Goal: Task Accomplishment & Management: Manage account settings

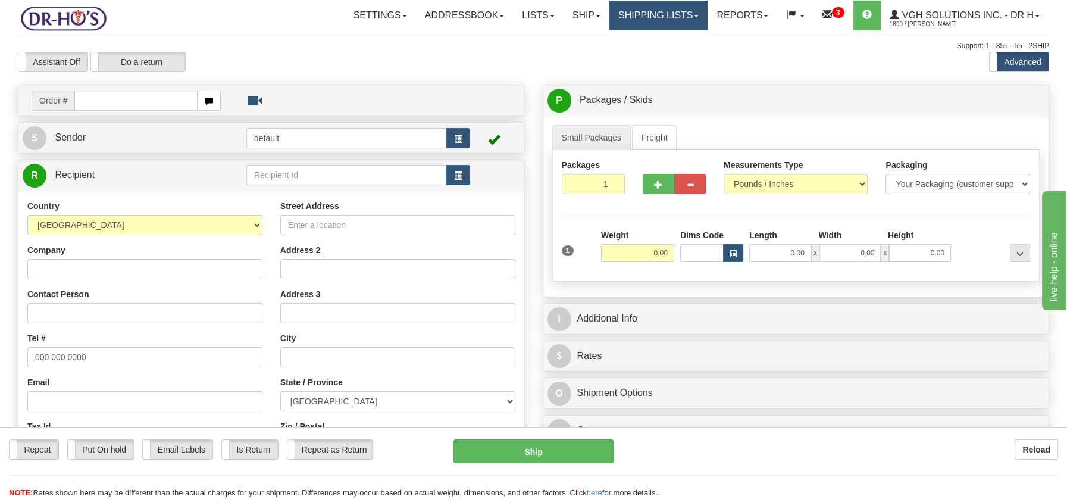
click at [672, 17] on link "Shipping lists" at bounding box center [659, 16] width 98 height 30
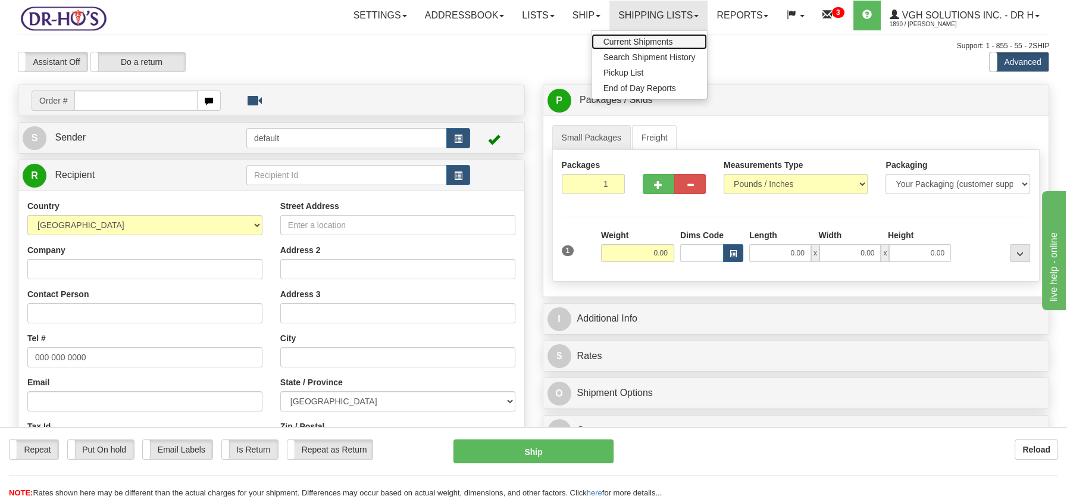
click at [646, 38] on span "Current Shipments" at bounding box center [639, 42] width 70 height 10
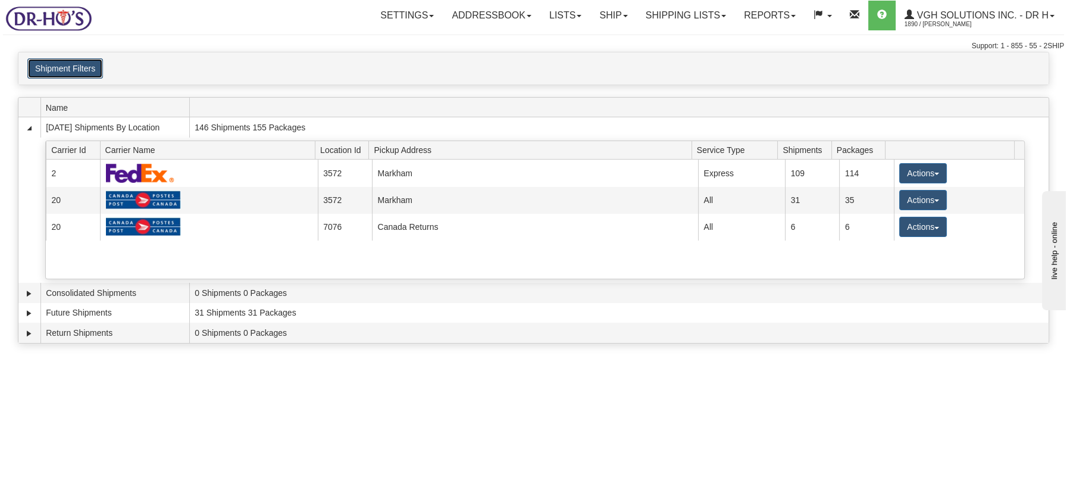
click at [92, 68] on button "Shipment Filters" at bounding box center [65, 68] width 76 height 20
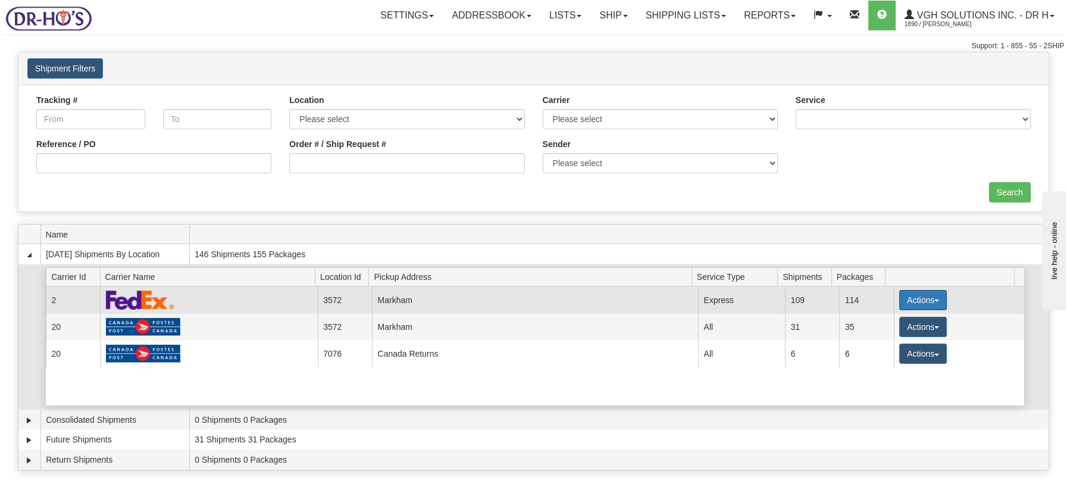
click at [935, 300] on span "button" at bounding box center [937, 300] width 5 height 2
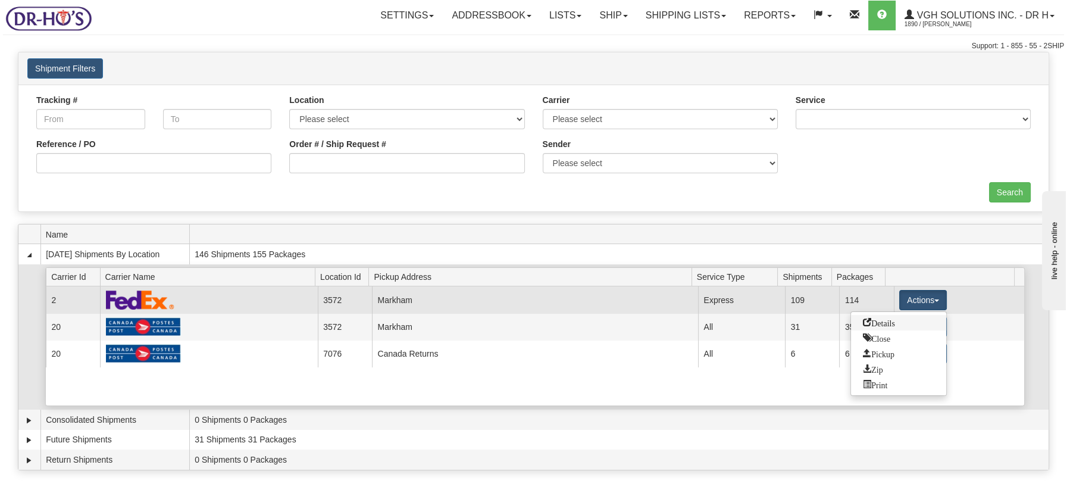
click at [876, 319] on span "Details" at bounding box center [879, 322] width 32 height 8
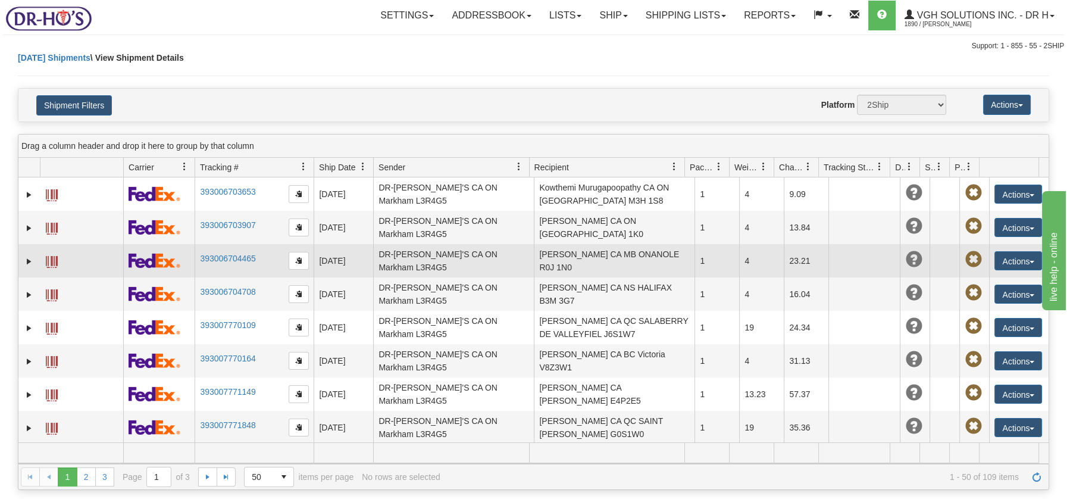
select select "2"
select select "20067"
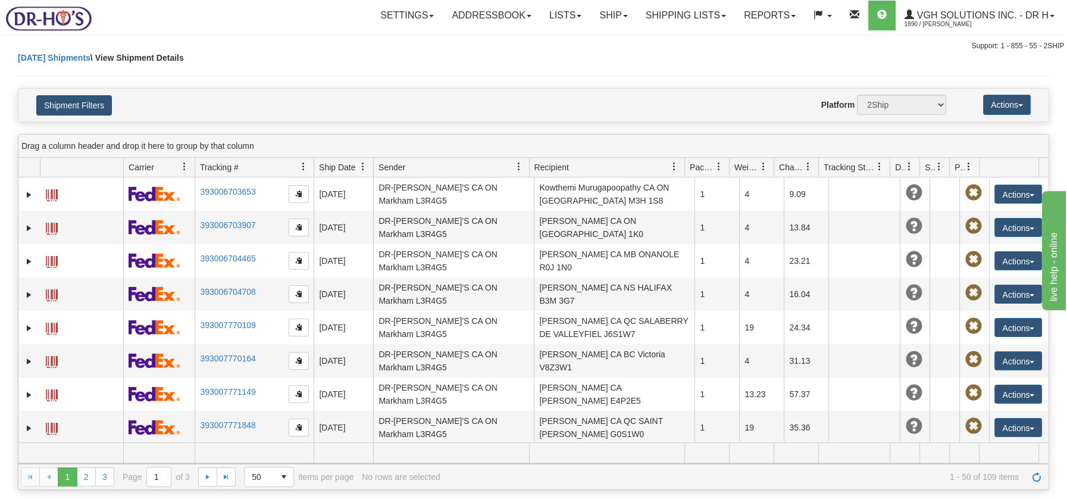
select select "2"
click at [85, 98] on button "Shipment Filters" at bounding box center [74, 105] width 76 height 20
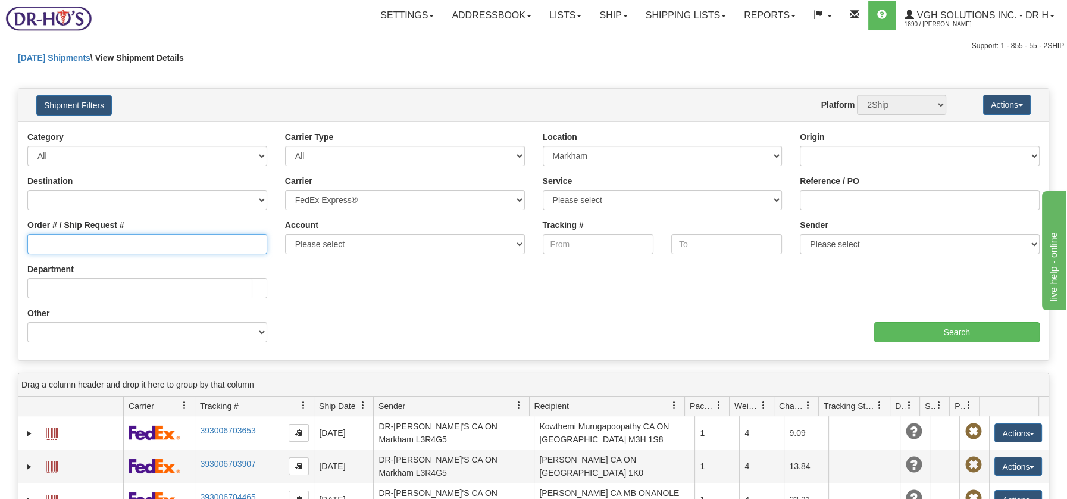
click at [71, 249] on input "Order # / Ship Request #" at bounding box center [147, 244] width 240 height 20
paste input "1048434"
type input "1048434"
click at [966, 334] on input "Search" at bounding box center [956, 332] width 165 height 20
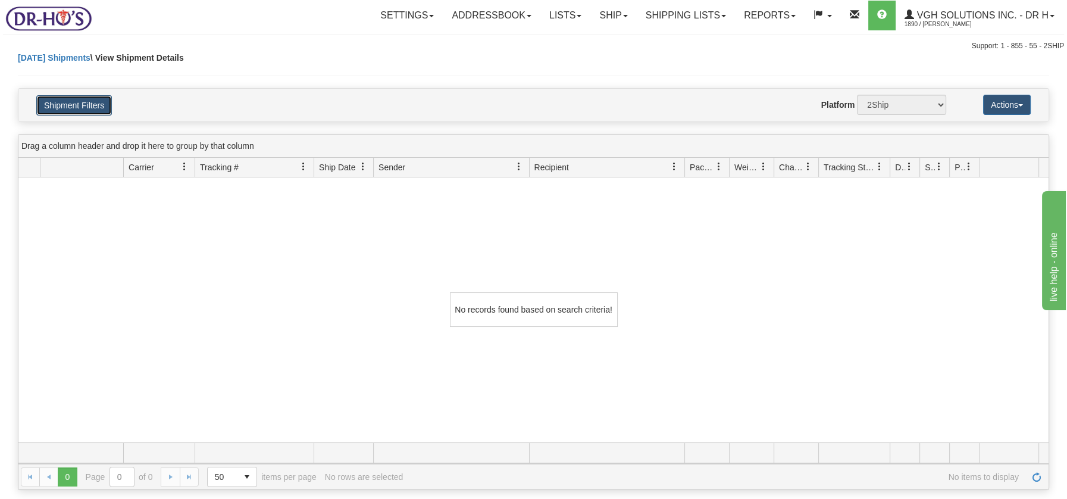
click at [74, 106] on button "Shipment Filters" at bounding box center [74, 105] width 76 height 20
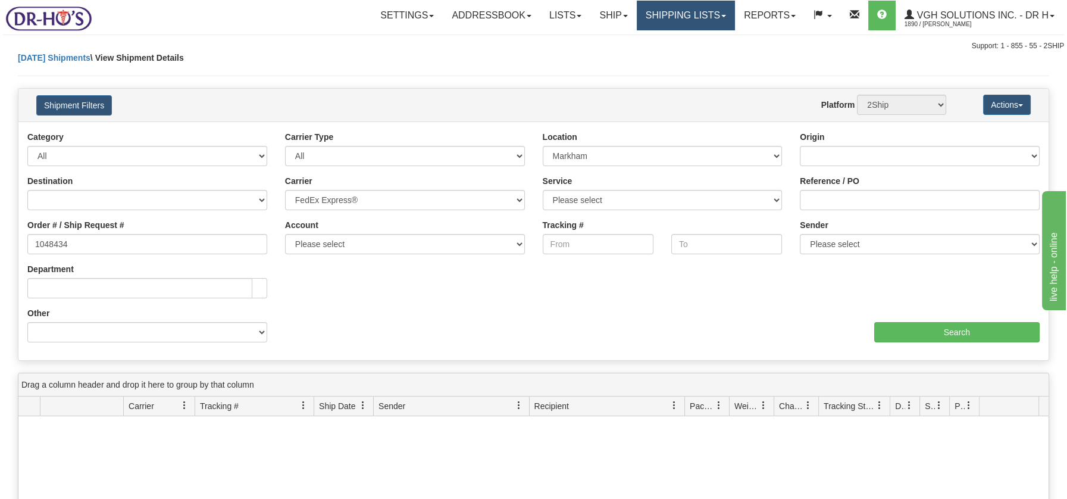
click at [688, 15] on link "Shipping lists" at bounding box center [686, 16] width 98 height 30
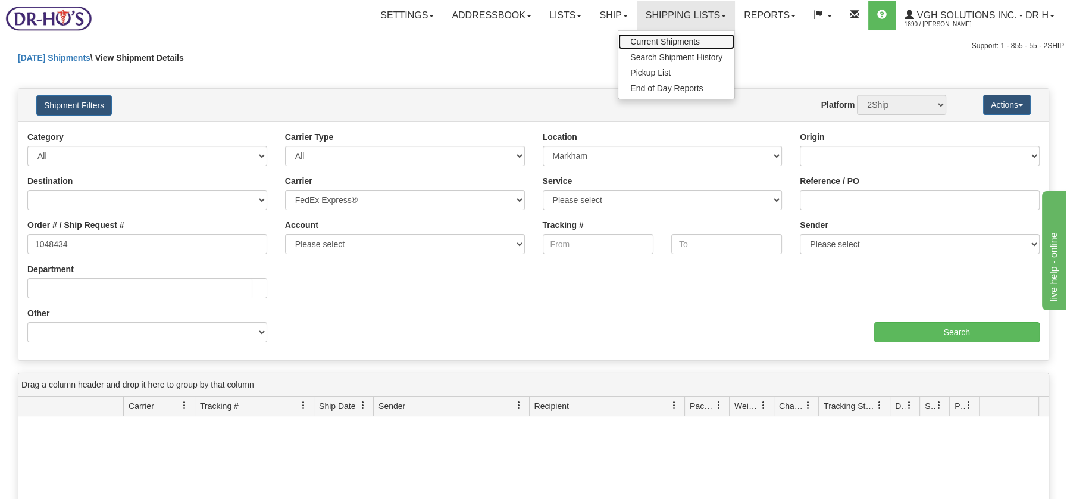
click at [675, 40] on span "Current Shipments" at bounding box center [665, 42] width 70 height 10
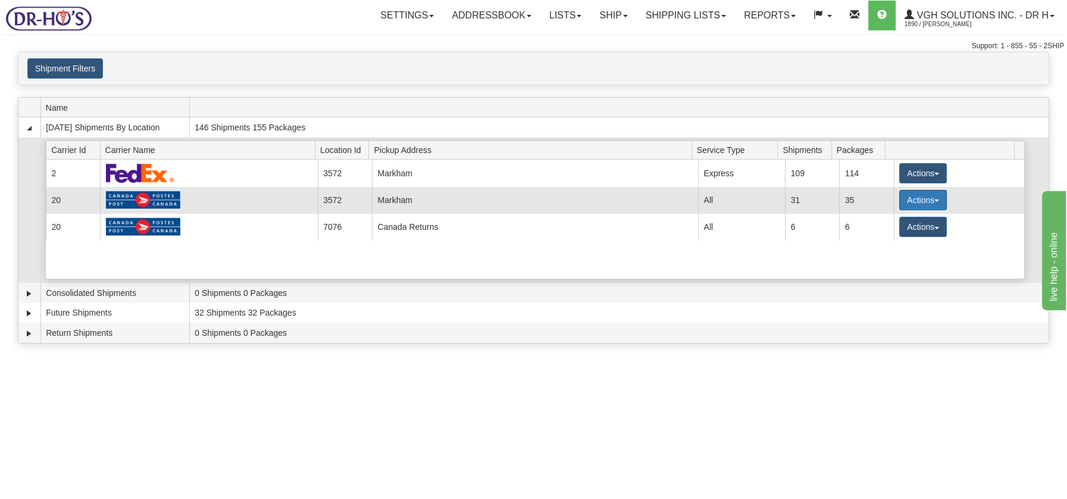
click at [928, 196] on button "Actions" at bounding box center [923, 200] width 48 height 20
click at [888, 220] on span "Details" at bounding box center [879, 222] width 32 height 8
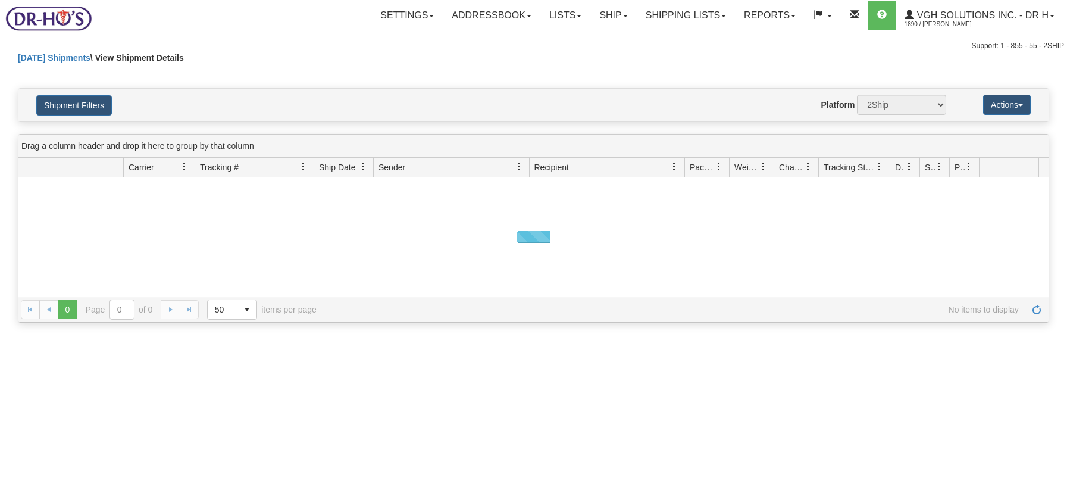
select select "3572"
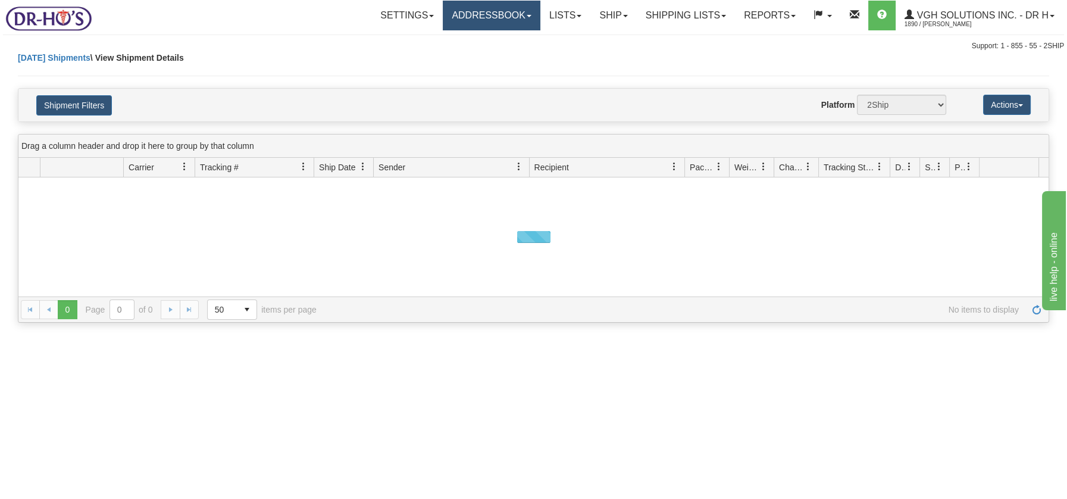
select select "20"
select select "6148"
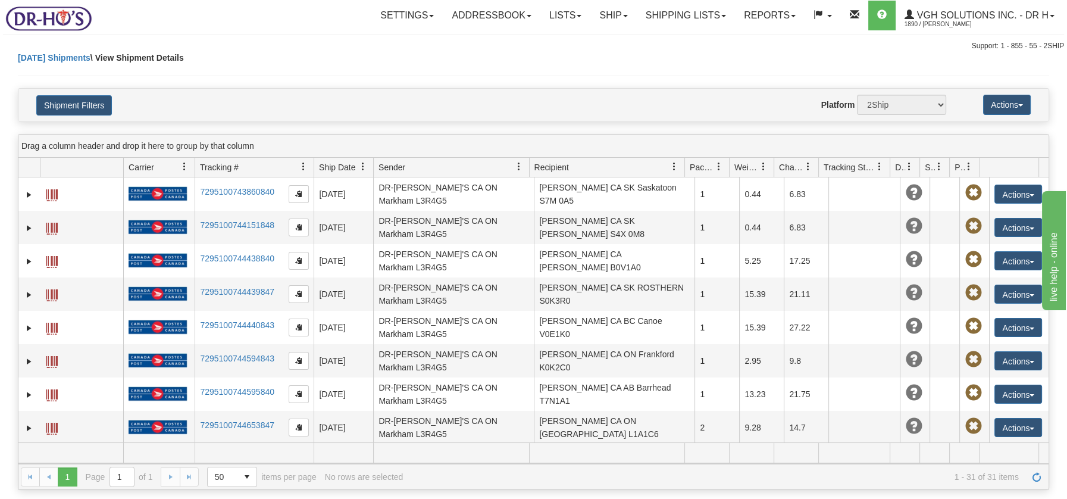
select select "20"
select select "6148"
click at [86, 101] on button "Shipment Filters" at bounding box center [74, 105] width 76 height 20
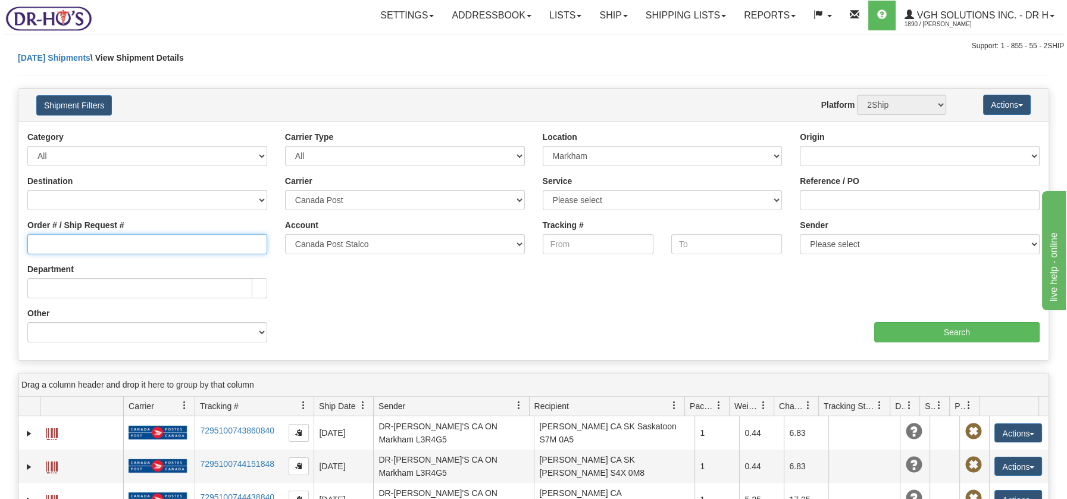
click at [57, 243] on input "Order # / Ship Request #" at bounding box center [147, 244] width 240 height 20
paste input "1048434"
type input "1048434"
click at [959, 327] on input "Search" at bounding box center [956, 332] width 165 height 20
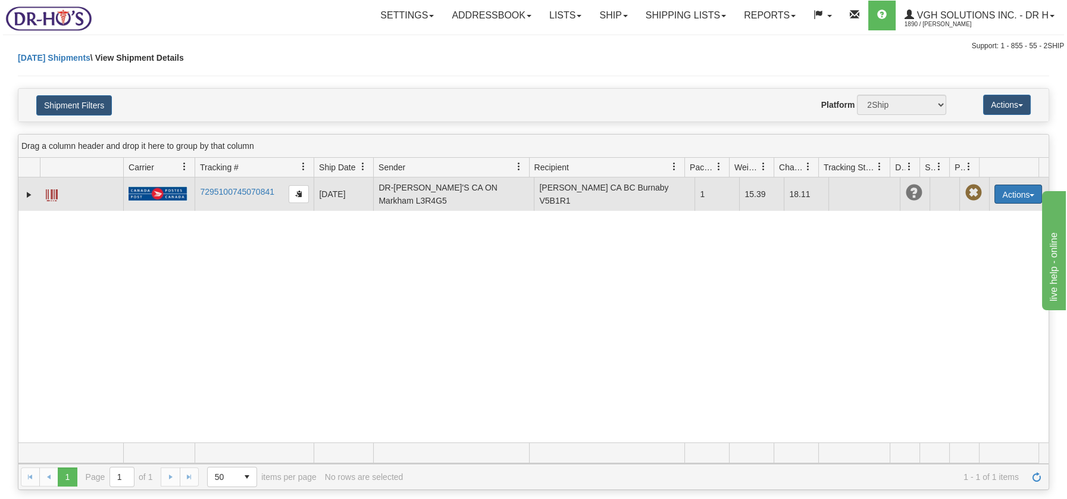
click at [1030, 194] on span "button" at bounding box center [1032, 195] width 5 height 2
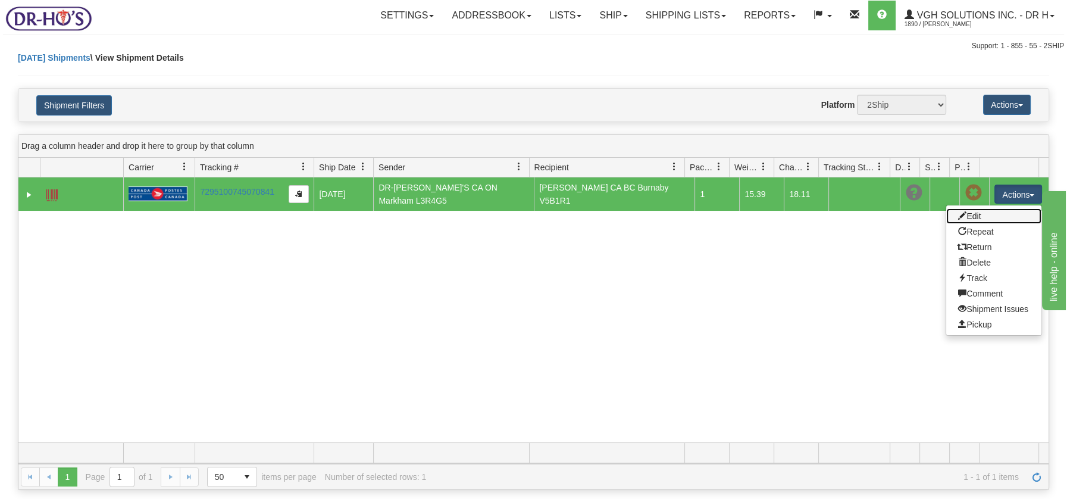
click at [967, 212] on link "Edit" at bounding box center [993, 215] width 95 height 15
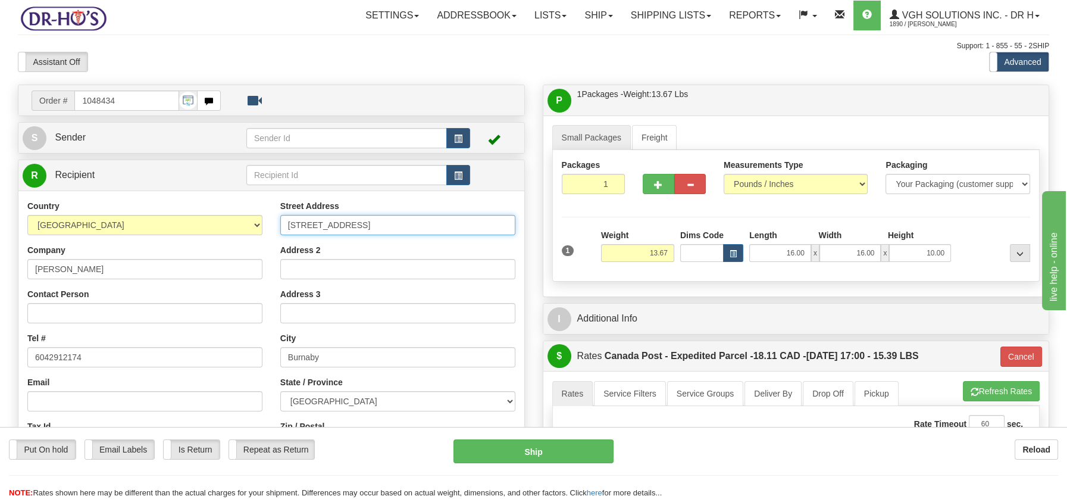
click at [380, 223] on input "5340 Hastings St Apt 411" at bounding box center [397, 225] width 235 height 20
drag, startPoint x: 355, startPoint y: 224, endPoint x: 386, endPoint y: 224, distance: 31.0
click at [386, 224] on input "5340 Hastings St Apt 411" at bounding box center [397, 225] width 235 height 20
click at [285, 226] on input "5340 Hastings St" at bounding box center [397, 225] width 235 height 20
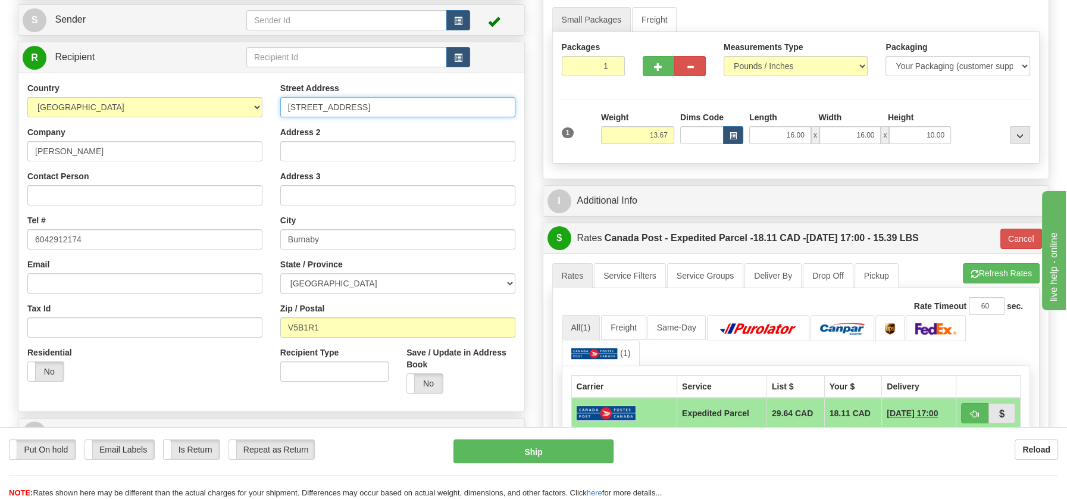
scroll to position [129, 0]
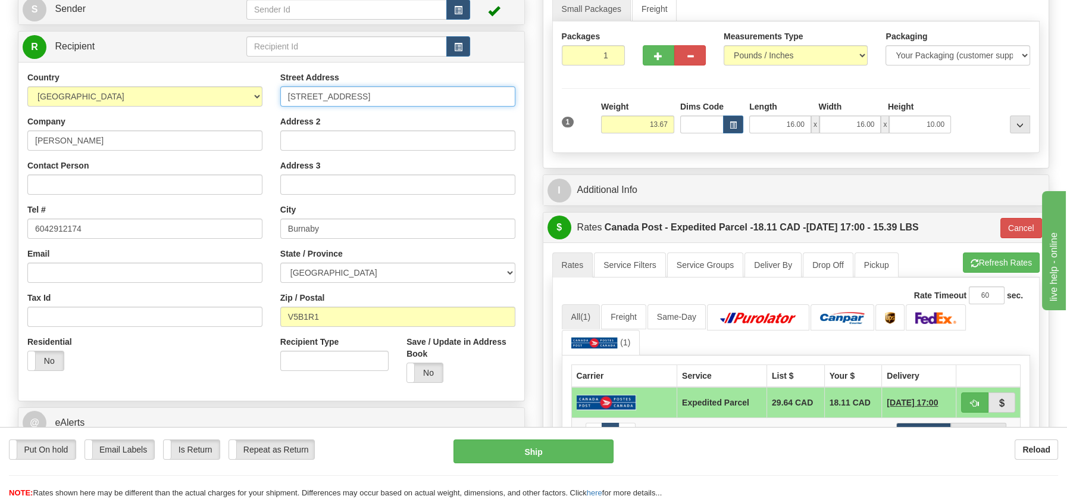
type input "412-5340 Hastings St"
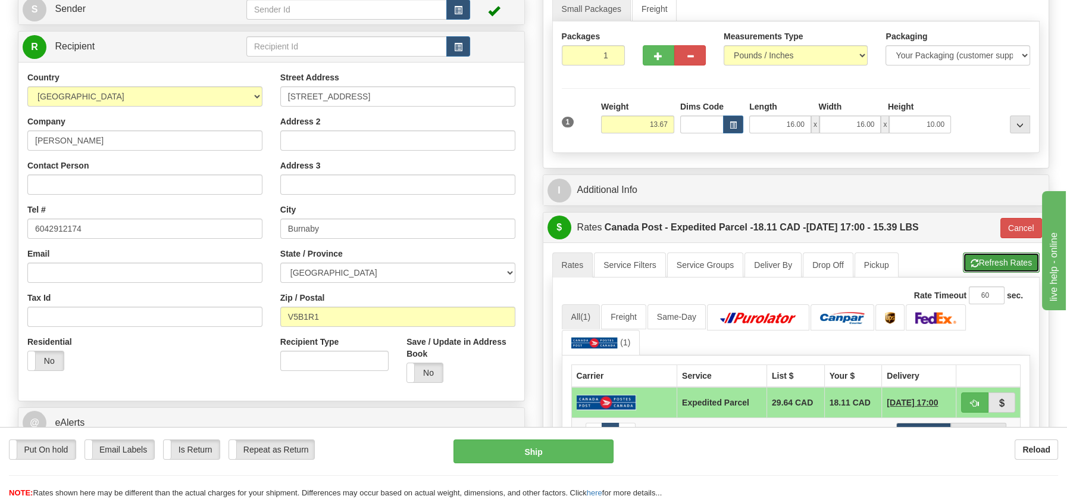
click at [979, 260] on button "Refresh Rates" at bounding box center [1001, 262] width 77 height 20
type input "DOM.EP"
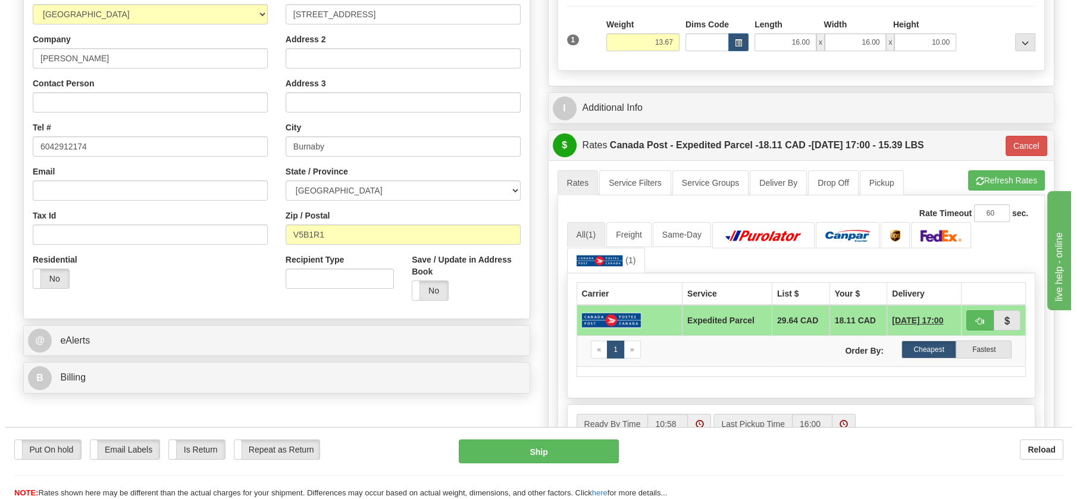
scroll to position [223, 0]
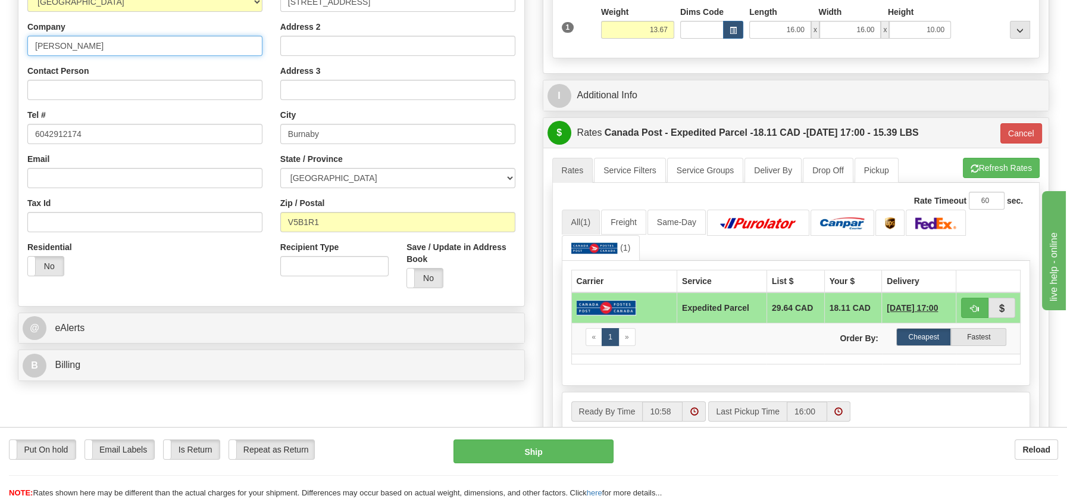
drag, startPoint x: 115, startPoint y: 46, endPoint x: 8, endPoint y: 38, distance: 107.5
click at [8, 38] on div "Toggle navigation Settings Shipping Preferences Fields Preferences New" at bounding box center [533, 209] width 1067 height 864
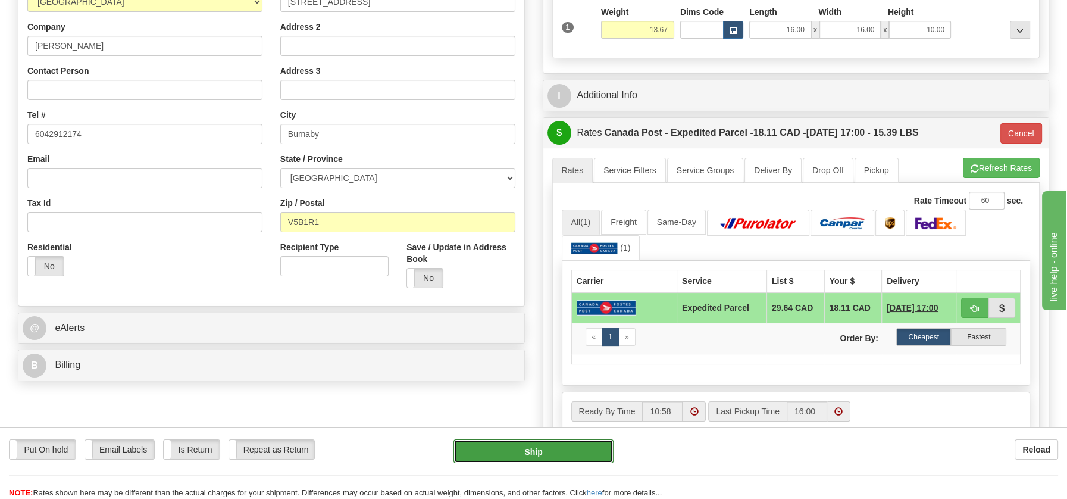
click at [552, 454] on button "Ship" at bounding box center [534, 451] width 160 height 24
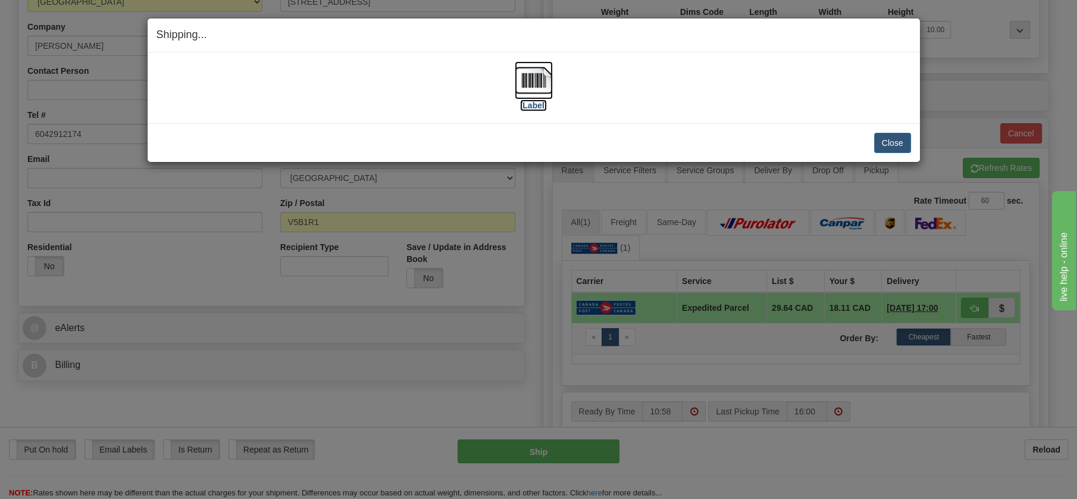
click at [530, 70] on img at bounding box center [534, 80] width 38 height 38
click at [895, 145] on button "Close" at bounding box center [892, 143] width 37 height 20
